Goal: Task Accomplishment & Management: Complete application form

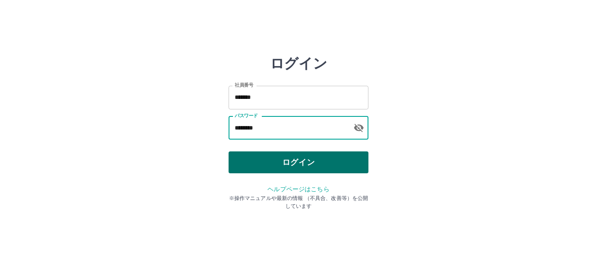
type input "********"
click at [334, 159] on button "ログイン" at bounding box center [298, 162] width 140 height 22
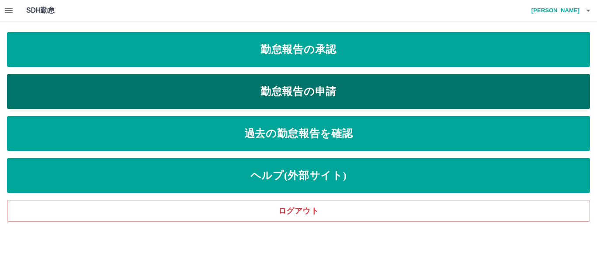
click at [320, 91] on link "勤怠報告の申請" at bounding box center [298, 91] width 583 height 35
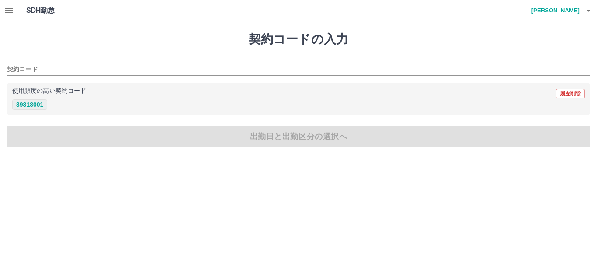
click at [35, 105] on button "39818001" at bounding box center [29, 104] width 35 height 10
type input "********"
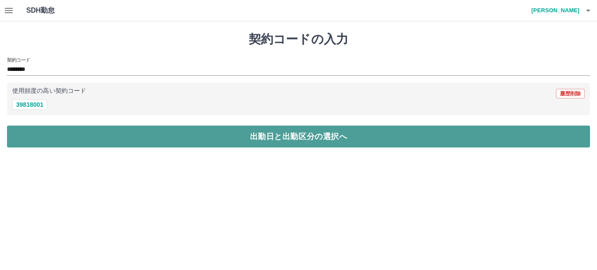
click at [117, 138] on button "出勤日と出勤区分の選択へ" at bounding box center [298, 136] width 583 height 22
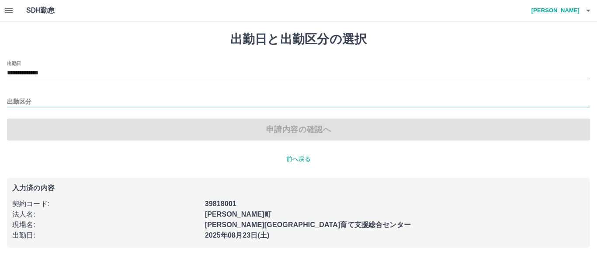
click at [83, 99] on input "出勤区分" at bounding box center [298, 102] width 583 height 11
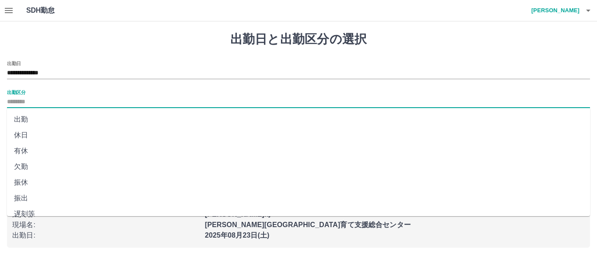
click at [48, 196] on li "振出" at bounding box center [298, 198] width 583 height 16
type input "**"
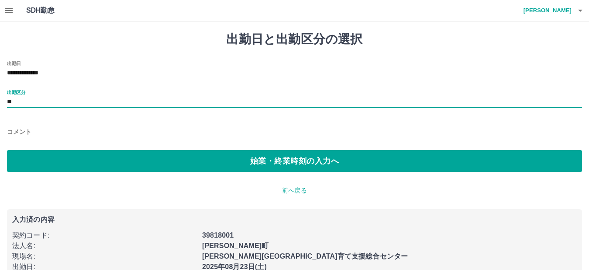
click at [57, 128] on input "コメント" at bounding box center [294, 131] width 575 height 13
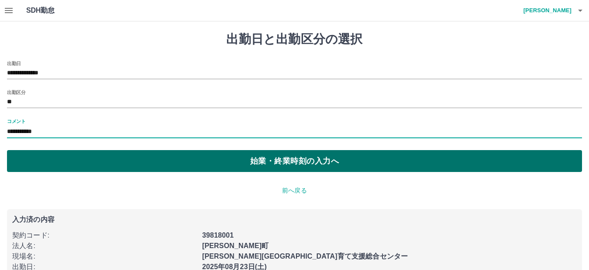
type input "**********"
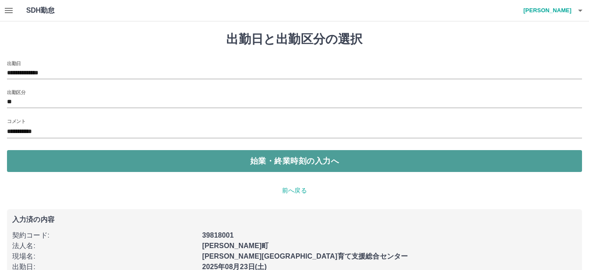
click at [43, 155] on button "始業・終業時刻の入力へ" at bounding box center [294, 161] width 575 height 22
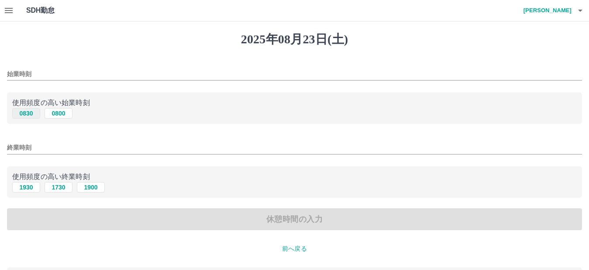
click at [32, 114] on button "0830" at bounding box center [26, 113] width 28 height 10
type input "****"
click at [47, 145] on input "終業時刻" at bounding box center [294, 147] width 575 height 13
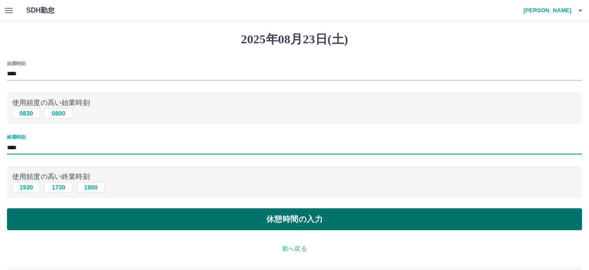
type input "****"
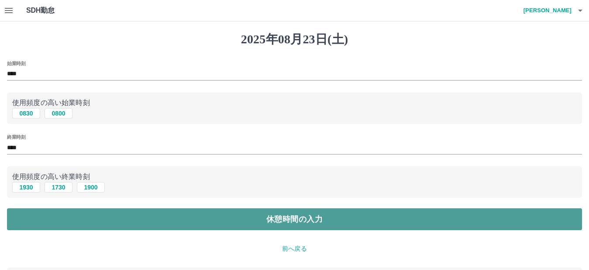
click at [211, 218] on button "休憩時間の入力" at bounding box center [294, 219] width 575 height 22
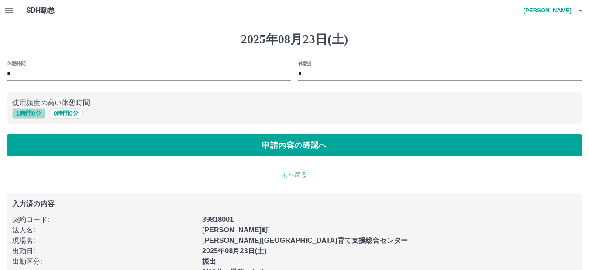
click at [28, 113] on button "1 時間 0 分" at bounding box center [28, 113] width 33 height 10
type input "*"
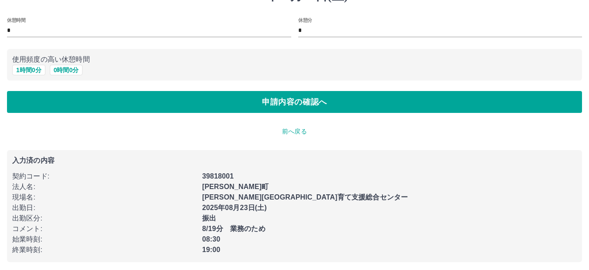
scroll to position [46, 0]
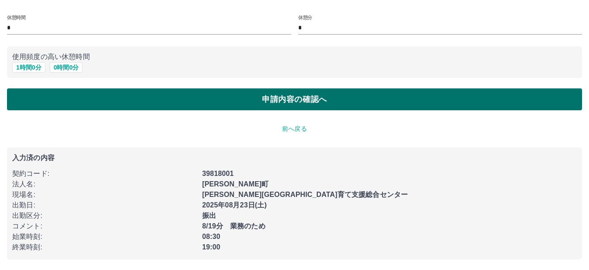
click at [230, 97] on button "申請内容の確認へ" at bounding box center [294, 99] width 575 height 22
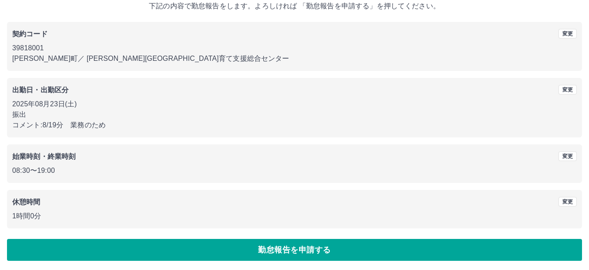
scroll to position [58, 0]
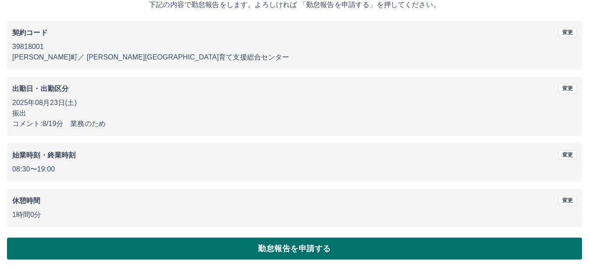
click at [179, 251] on button "勤怠報告を申請する" at bounding box center [294, 248] width 575 height 22
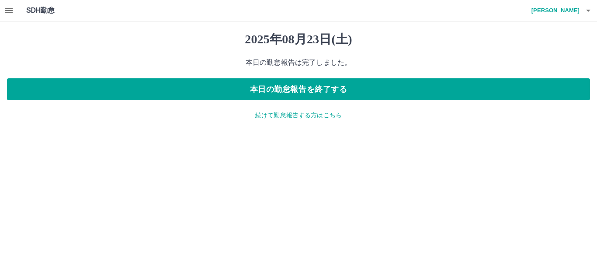
click at [283, 116] on p "続けて勤怠報告する方はこちら" at bounding box center [298, 115] width 583 height 9
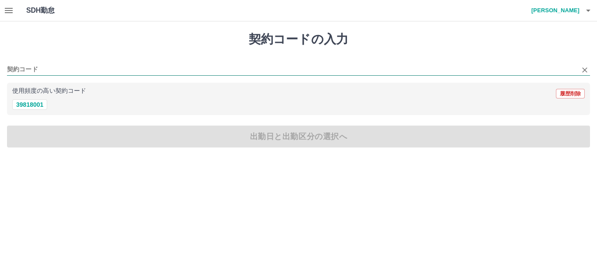
click at [61, 67] on input "契約コード" at bounding box center [292, 69] width 570 height 11
click at [31, 107] on button "39818001" at bounding box center [29, 104] width 35 height 10
type input "********"
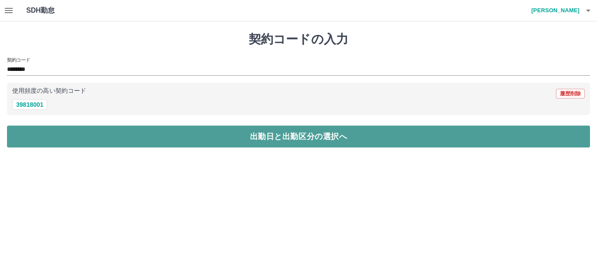
click at [79, 137] on button "出勤日と出勤区分の選択へ" at bounding box center [298, 136] width 583 height 22
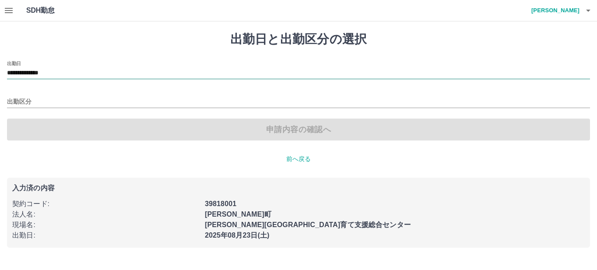
click at [100, 73] on input "**********" at bounding box center [298, 73] width 583 height 11
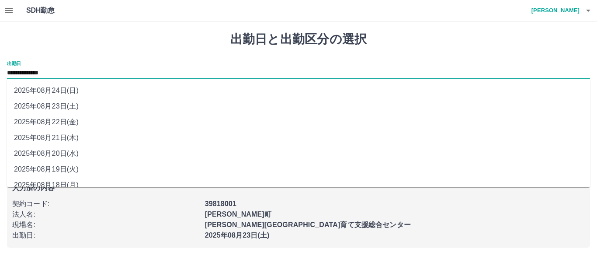
click at [80, 89] on li "2025年08月24日(日)" at bounding box center [298, 91] width 583 height 16
type input "**********"
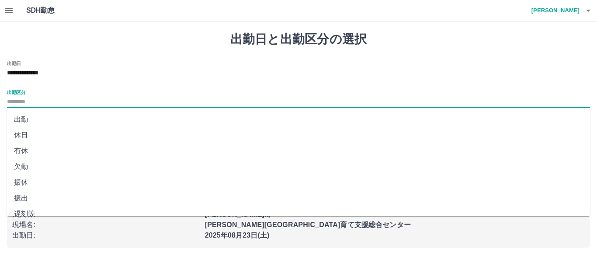
click at [58, 99] on input "出勤区分" at bounding box center [298, 102] width 583 height 11
click at [59, 135] on li "休日" at bounding box center [298, 135] width 583 height 16
type input "**"
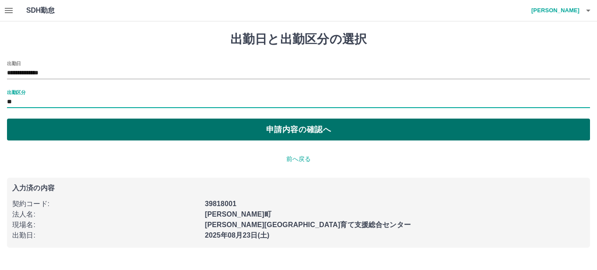
click at [179, 133] on button "申請内容の確認へ" at bounding box center [298, 129] width 583 height 22
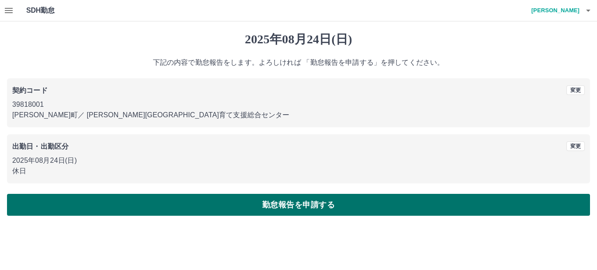
click at [180, 198] on button "勤怠報告を申請する" at bounding box center [298, 205] width 583 height 22
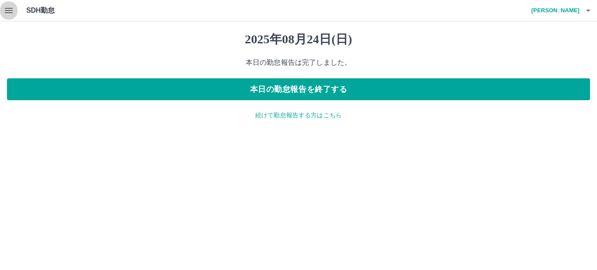
click at [10, 10] on icon "button" at bounding box center [9, 10] width 8 height 5
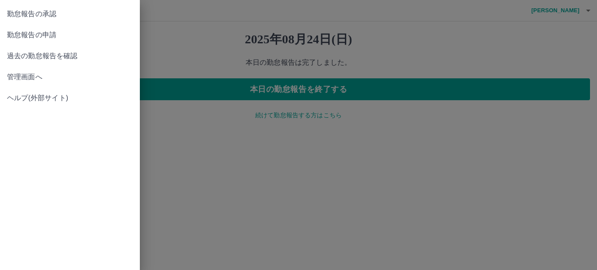
click at [86, 16] on span "勤怠報告の承認" at bounding box center [70, 14] width 126 height 10
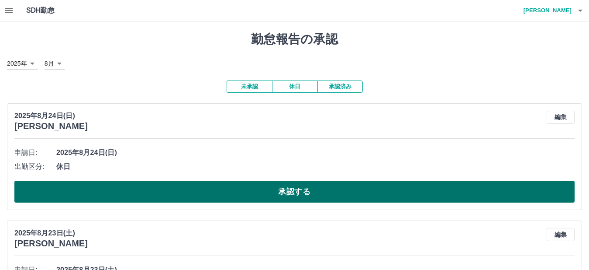
click at [525, 197] on button "承認する" at bounding box center [294, 191] width 561 height 22
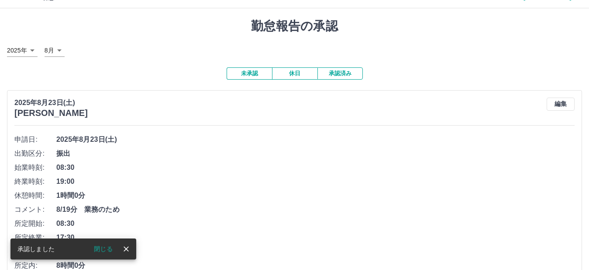
scroll to position [175, 0]
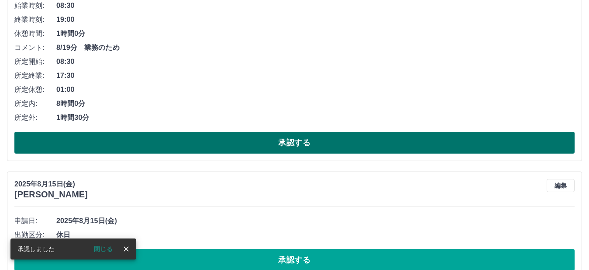
click at [412, 146] on button "承認する" at bounding box center [294, 143] width 561 height 22
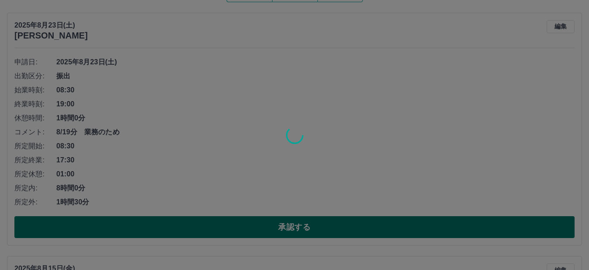
scroll to position [87, 0]
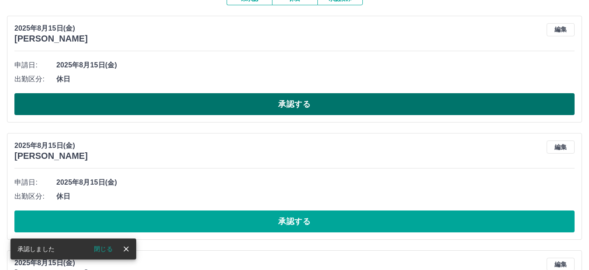
click at [424, 107] on button "承認する" at bounding box center [294, 104] width 561 height 22
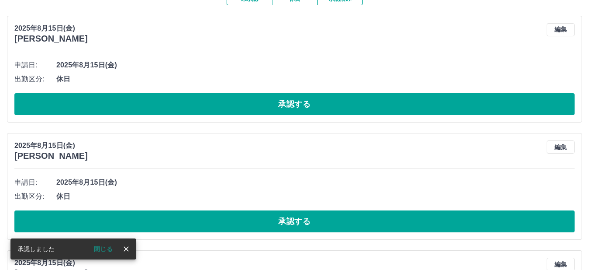
click at [424, 108] on button "承認する" at bounding box center [294, 104] width 561 height 22
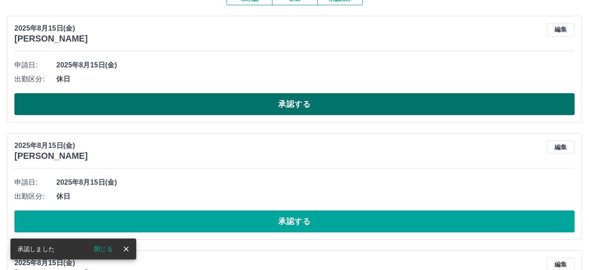
click at [425, 107] on button "承認する" at bounding box center [294, 104] width 561 height 22
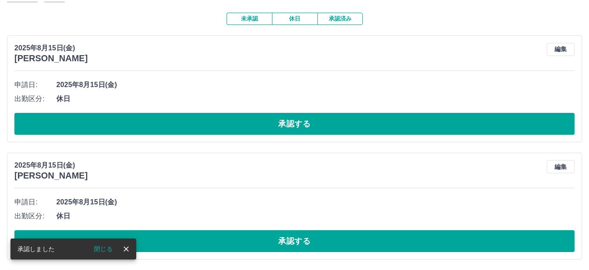
scroll to position [69, 0]
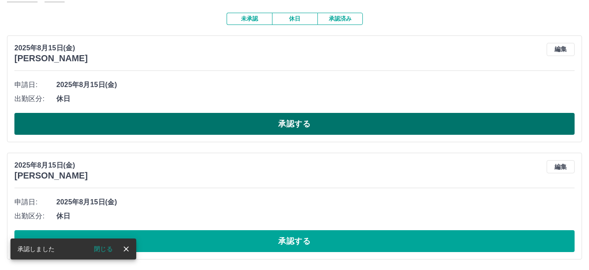
click at [416, 120] on button "承認する" at bounding box center [294, 124] width 561 height 22
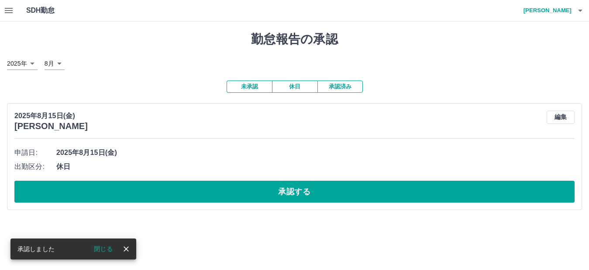
scroll to position [0, 0]
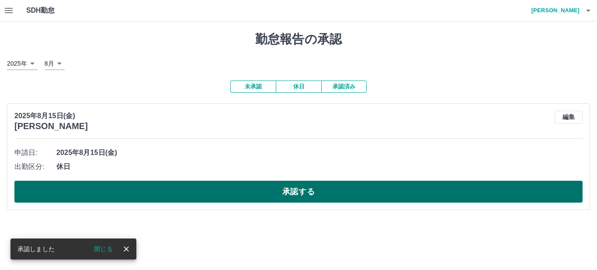
click at [398, 188] on button "承認する" at bounding box center [298, 191] width 568 height 22
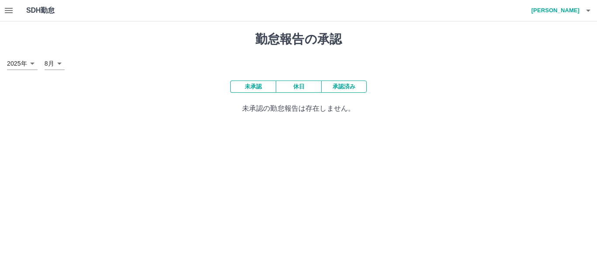
click at [339, 83] on button "承認済み" at bounding box center [343, 86] width 45 height 12
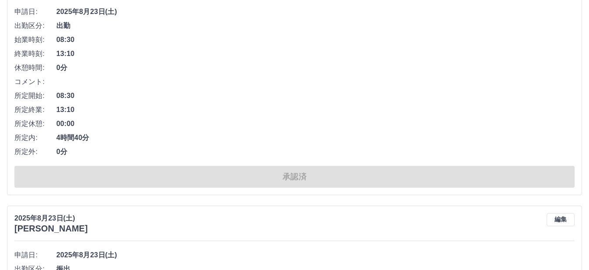
scroll to position [393, 0]
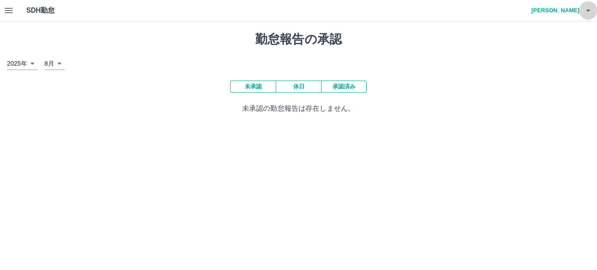
click at [588, 13] on icon "button" at bounding box center [588, 10] width 10 height 10
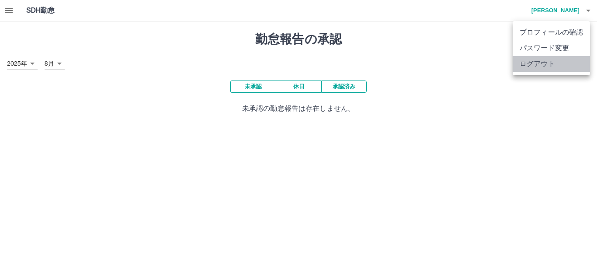
click at [575, 69] on li "ログアウト" at bounding box center [550, 64] width 77 height 16
